Goal: Use online tool/utility: Use online tool/utility

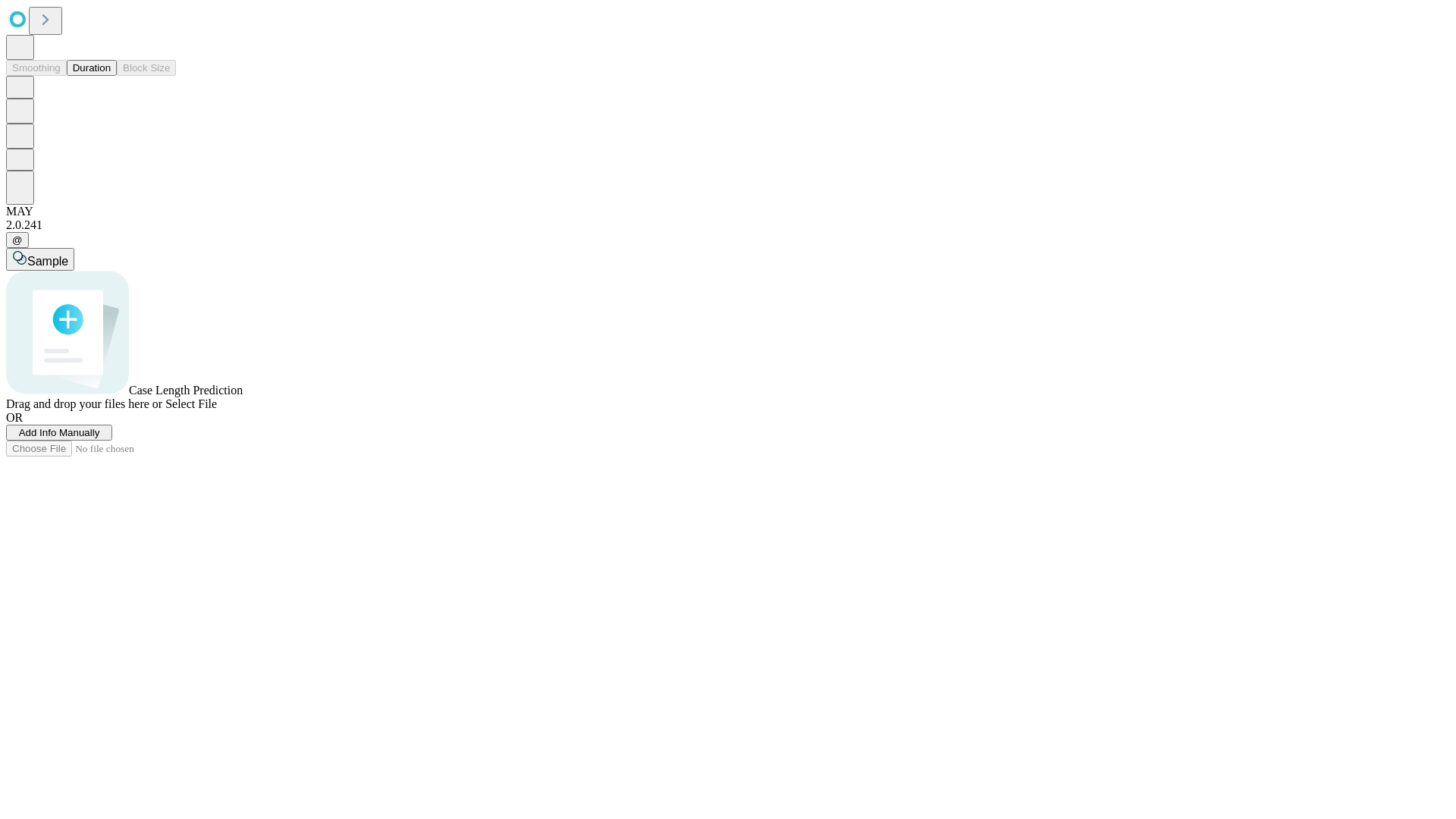
click at [217, 410] on span "Select File" at bounding box center [191, 404] width 51 height 13
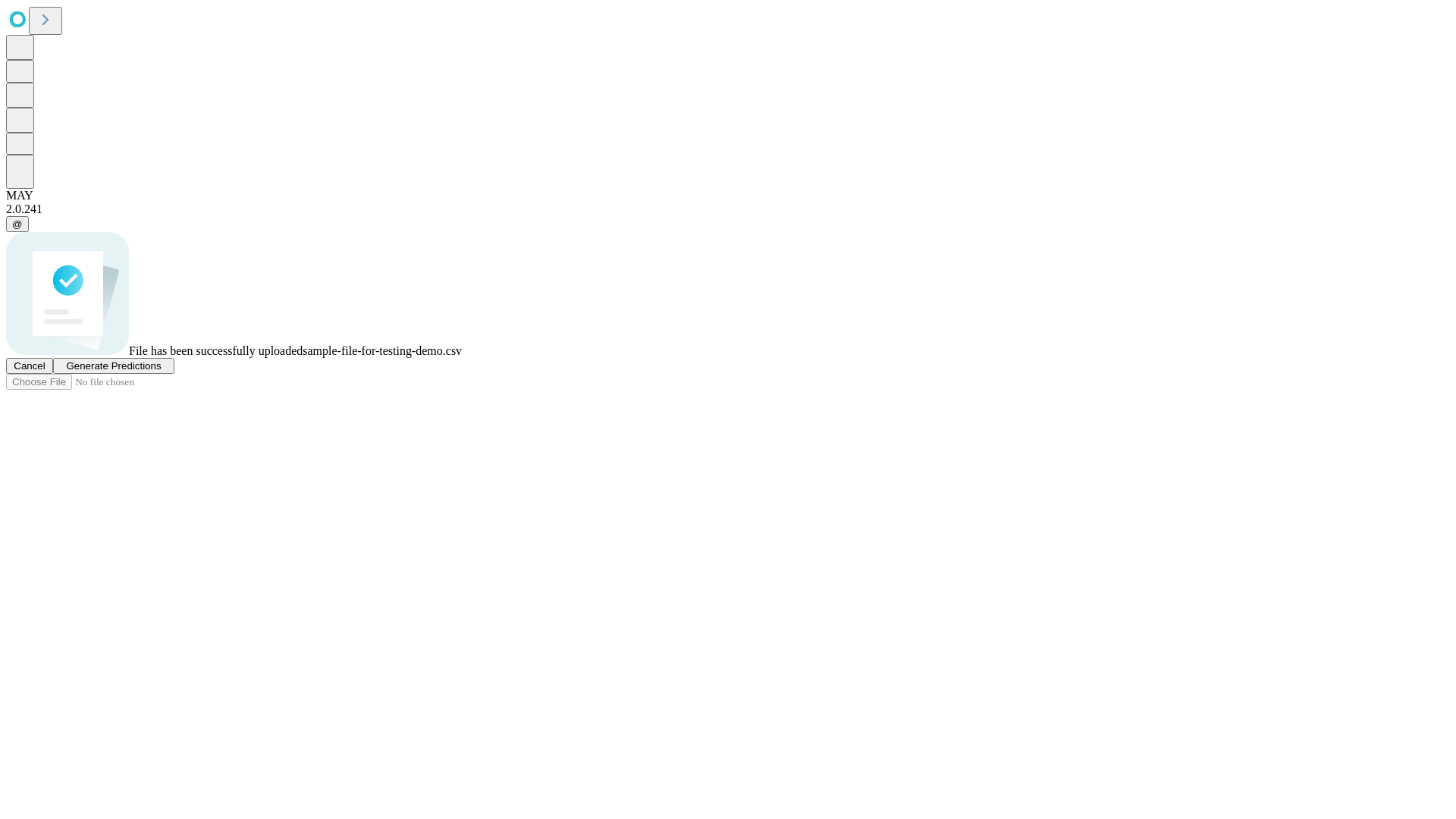
click at [160, 372] on span "Generate Predictions" at bounding box center [113, 366] width 94 height 11
